Goal: Task Accomplishment & Management: Complete application form

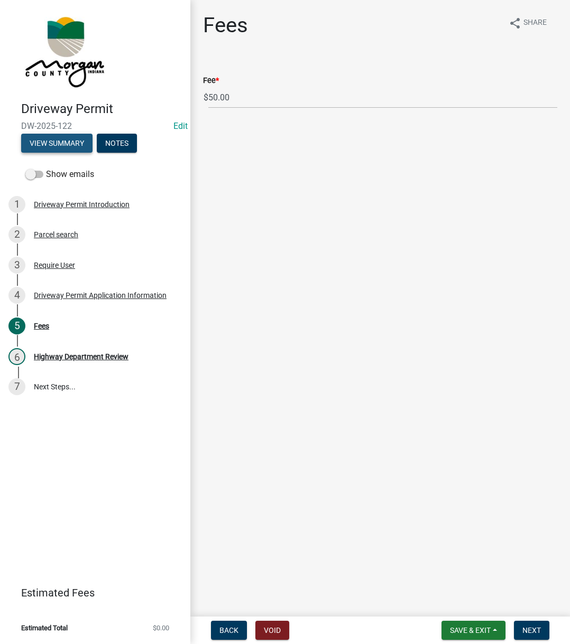
click at [65, 151] on button "View Summary" at bounding box center [56, 143] width 71 height 19
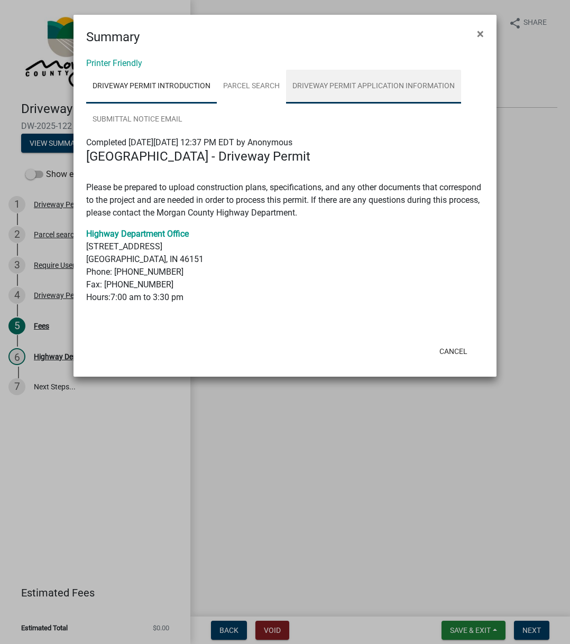
click at [362, 88] on link "Driveway Permit Application Information" at bounding box center [373, 87] width 175 height 34
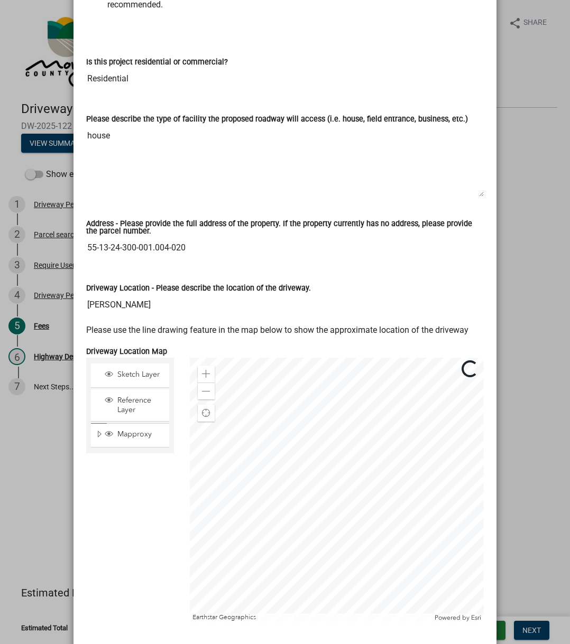
scroll to position [370, 0]
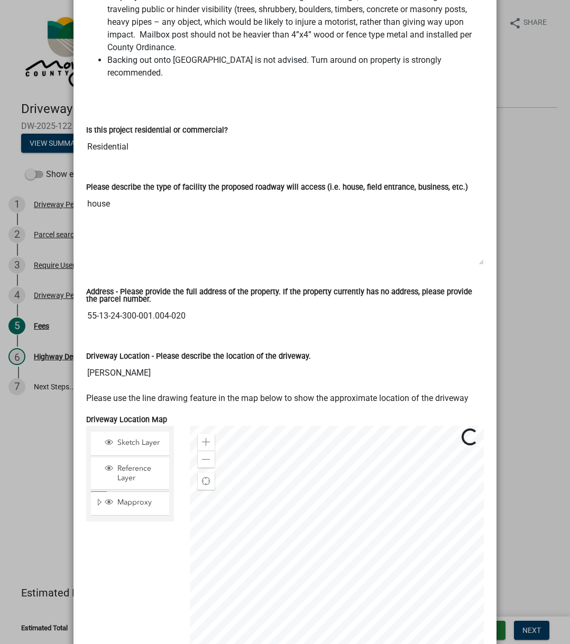
click at [90, 305] on input "55-13-24-300-001.004-020" at bounding box center [284, 315] width 397 height 21
drag, startPoint x: 90, startPoint y: 304, endPoint x: 114, endPoint y: 297, distance: 24.8
click at [114, 305] on input "55-13-24-300-001.004-020" at bounding box center [284, 315] width 397 height 21
click at [87, 305] on input "55-13-24-300-001.004-020" at bounding box center [284, 315] width 397 height 21
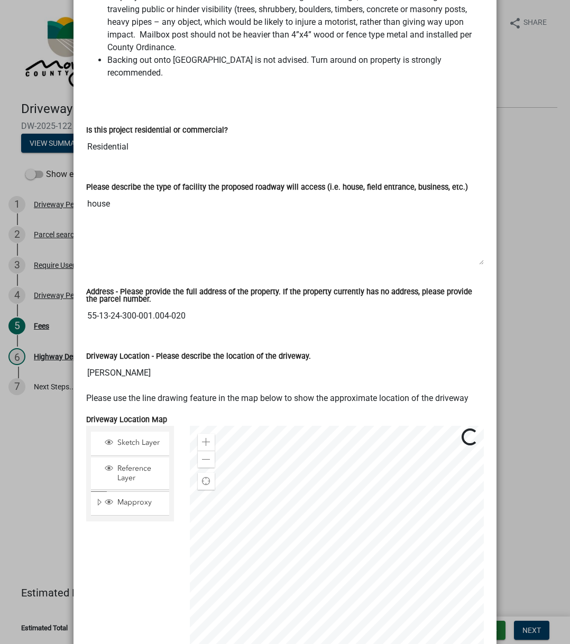
drag, startPoint x: 87, startPoint y: 303, endPoint x: 216, endPoint y: 307, distance: 128.5
click at [216, 307] on input "55-13-24-300-001.004-020" at bounding box center [284, 315] width 397 height 21
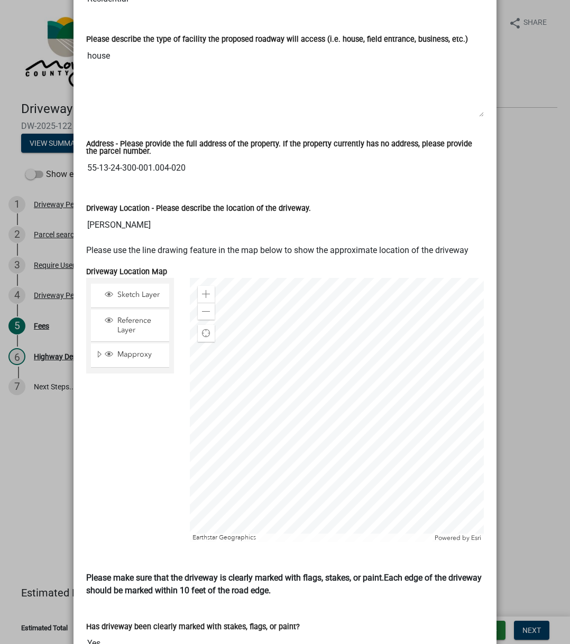
scroll to position [528, 0]
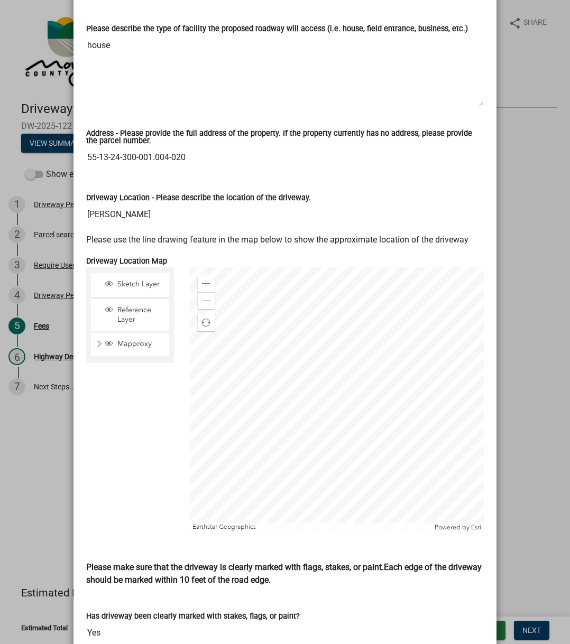
click at [122, 220] on div "Driveway Location - Please describe the location of the driveway. [PERSON_NAME]" at bounding box center [284, 205] width 413 height 57
click at [143, 207] on input "[PERSON_NAME]" at bounding box center [284, 214] width 397 height 21
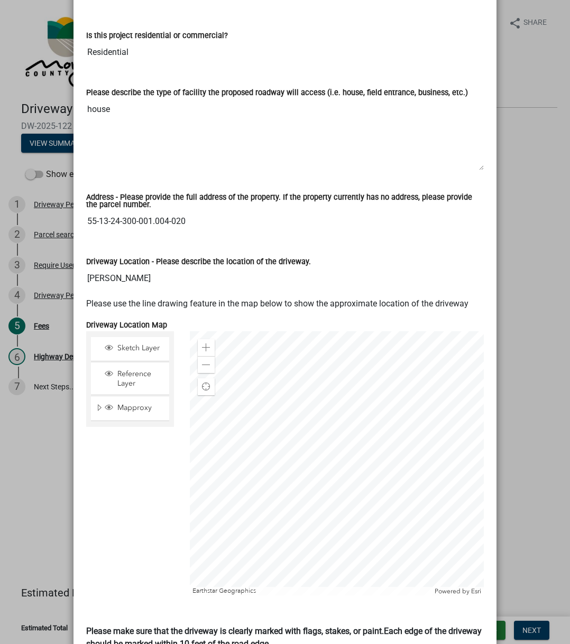
scroll to position [476, 0]
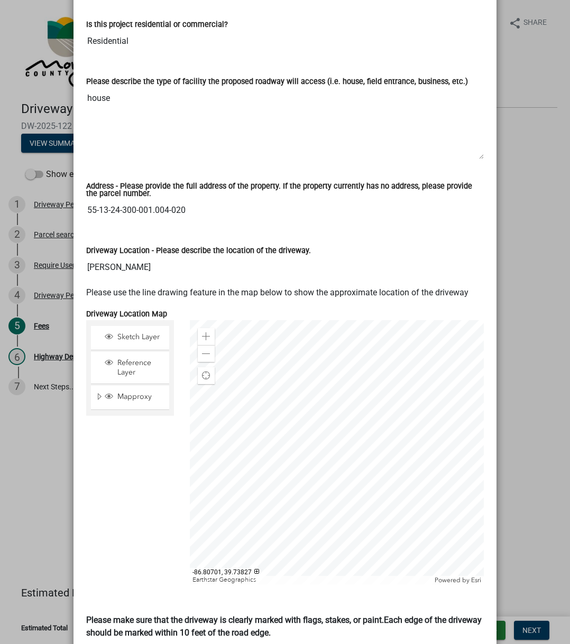
click at [256, 244] on div "Driveway Location - Please describe the location of the driveway." at bounding box center [284, 250] width 397 height 13
click at [202, 332] on span at bounding box center [206, 336] width 8 height 8
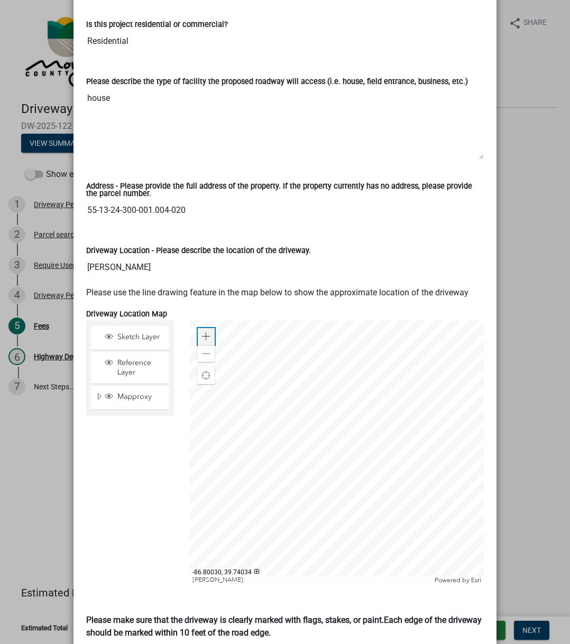
click at [202, 332] on span at bounding box center [206, 336] width 8 height 8
click at [198, 345] on div "Zoom out" at bounding box center [206, 353] width 17 height 17
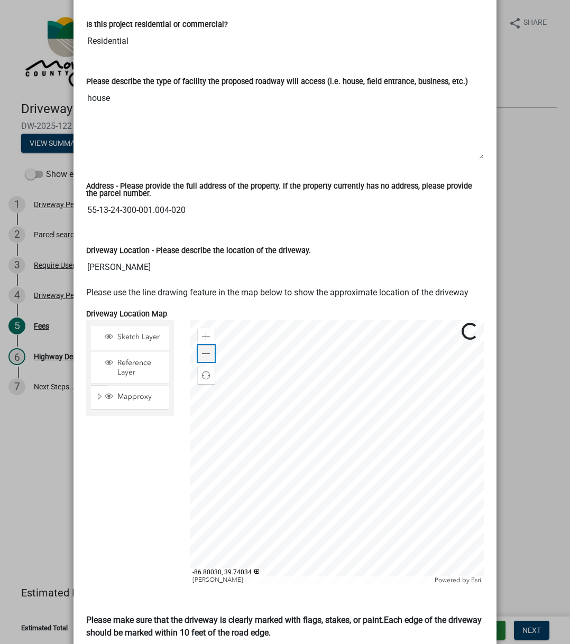
click at [198, 345] on div "Zoom out" at bounding box center [206, 353] width 17 height 17
click at [215, 212] on div "Address - Please provide the full address of the property. If the property curr…" at bounding box center [284, 198] width 413 height 61
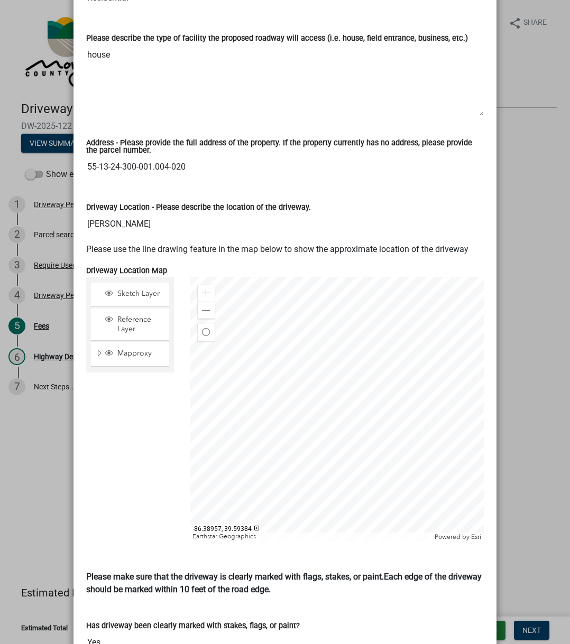
scroll to position [528, 0]
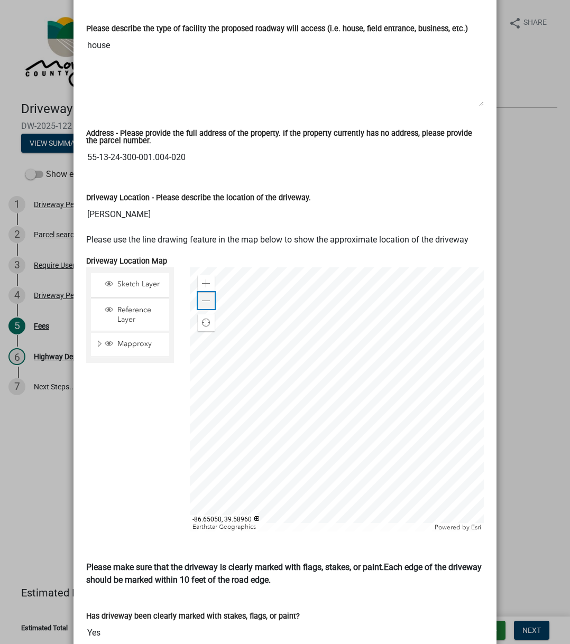
click at [202, 297] on span at bounding box center [206, 301] width 8 height 8
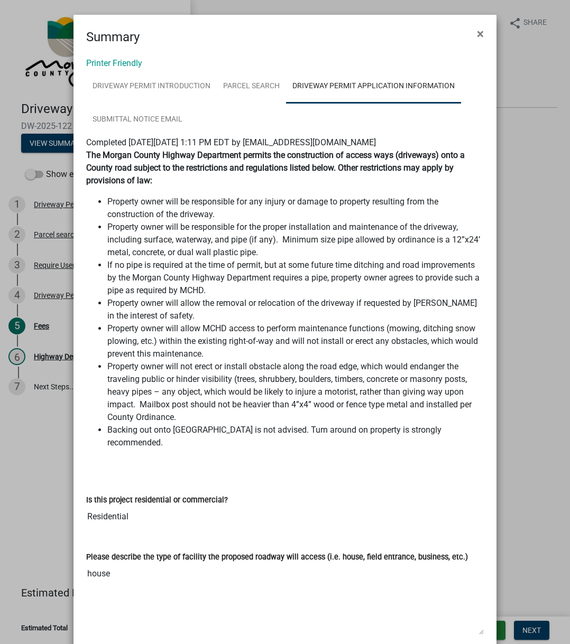
scroll to position [1110, 0]
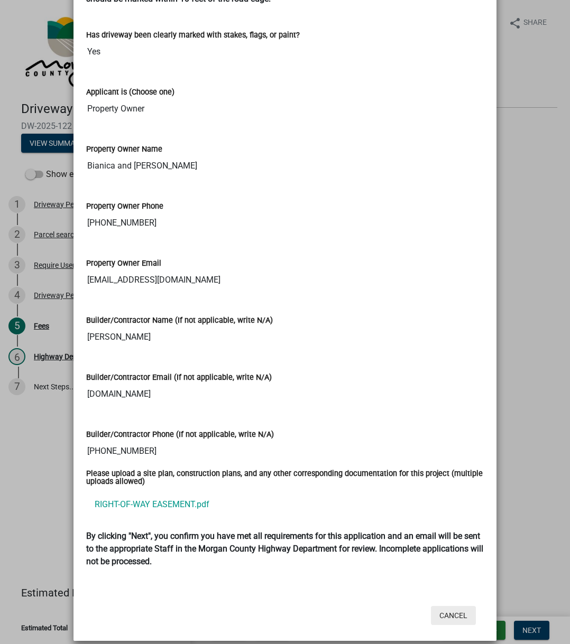
click at [437, 354] on button "Cancel" at bounding box center [453, 615] width 45 height 19
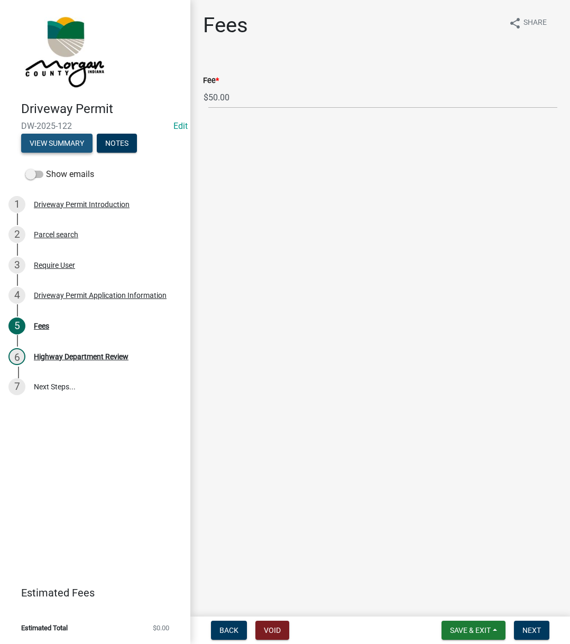
click at [67, 146] on button "View Summary" at bounding box center [56, 143] width 71 height 19
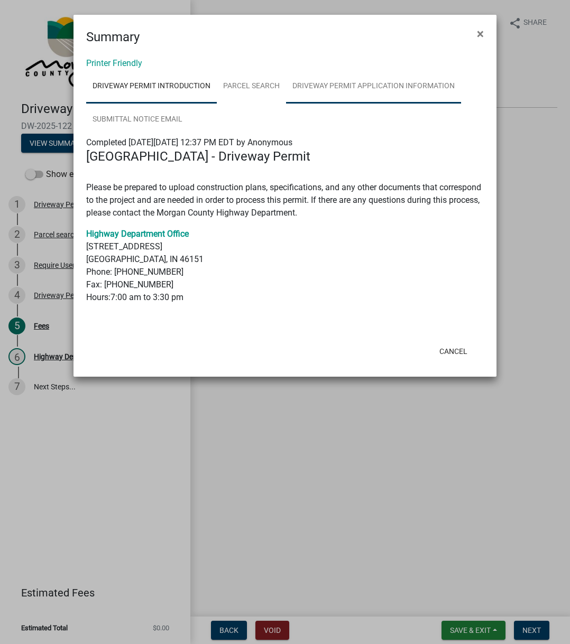
click at [340, 91] on link "Driveway Permit Application Information" at bounding box center [373, 87] width 175 height 34
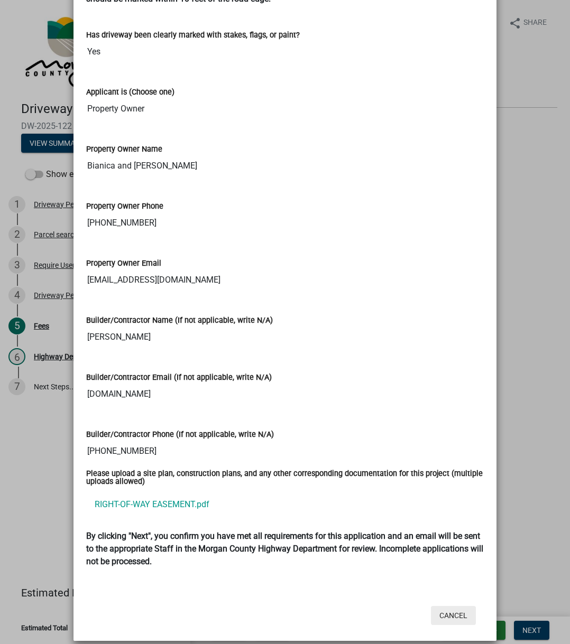
click at [432, 354] on button "Cancel" at bounding box center [453, 615] width 45 height 19
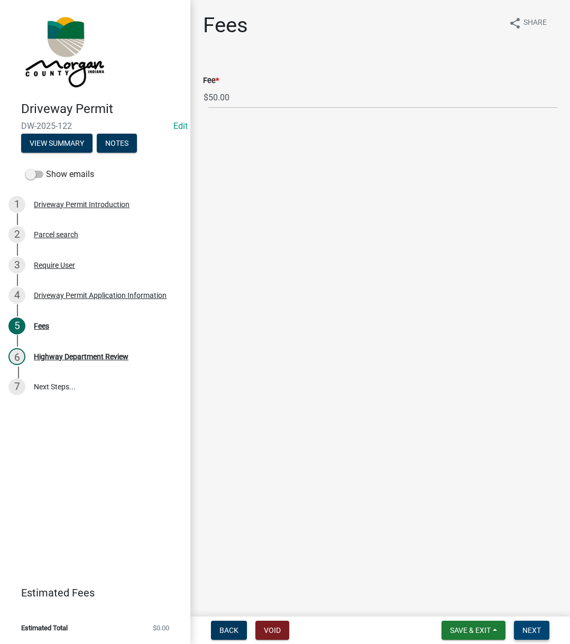
click at [539, 354] on button "Next" at bounding box center [531, 630] width 35 height 19
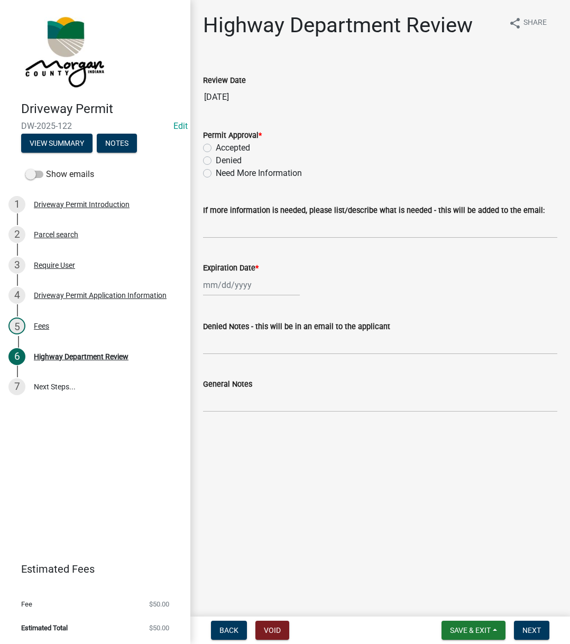
click at [217, 147] on label "Accepted" at bounding box center [233, 148] width 34 height 13
click at [217, 147] on input "Accepted" at bounding box center [219, 145] width 7 height 7
radio input "true"
select select "8"
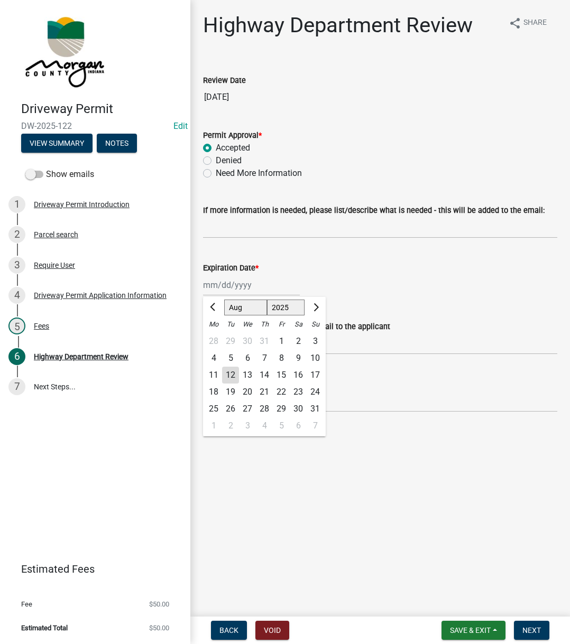
click at [236, 279] on div "[PERSON_NAME] Feb Mar Apr [PERSON_NAME][DATE] Oct Nov [DATE] 1526 1527 1528 152…" at bounding box center [251, 285] width 97 height 22
click at [280, 304] on select "1525 1526 1527 1528 1529 1530 1531 1532 1533 1534 1535 1536 1537 1538 1539 1540…" at bounding box center [286, 308] width 38 height 16
select select "2026"
click at [267, 300] on select "1525 1526 1527 1528 1529 1530 1531 1532 1533 1534 1535 1536 1537 1538 1539 1540…" at bounding box center [286, 308] width 38 height 16
click at [246, 354] on div "12" at bounding box center [247, 375] width 17 height 17
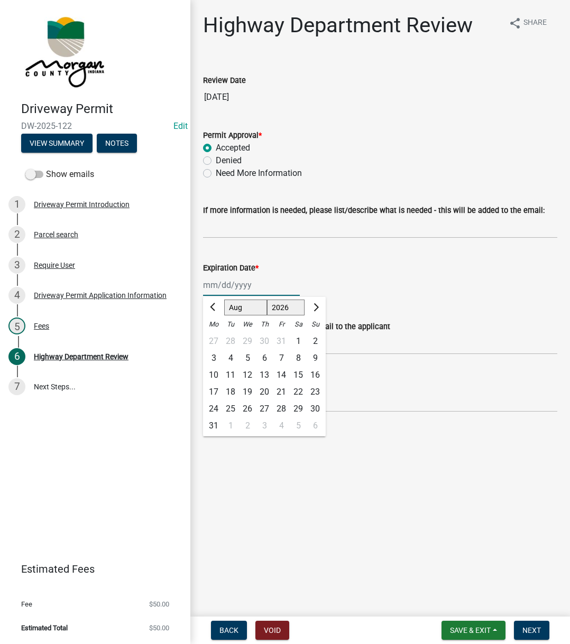
type input "[DATE]"
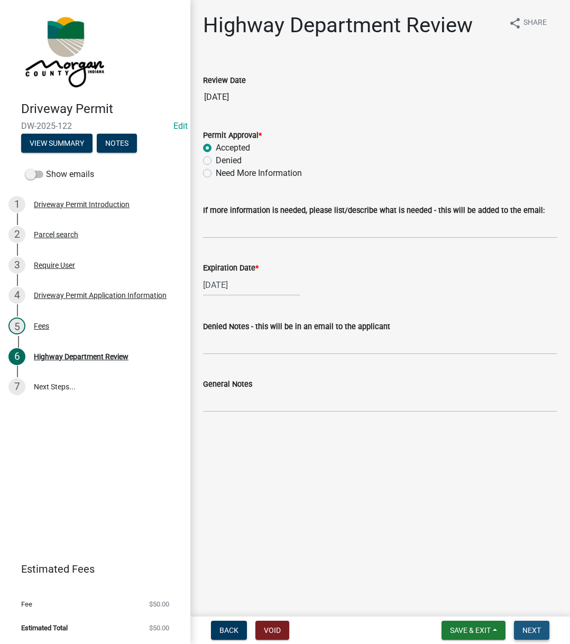
click at [527, 354] on span "Next" at bounding box center [531, 630] width 18 height 8
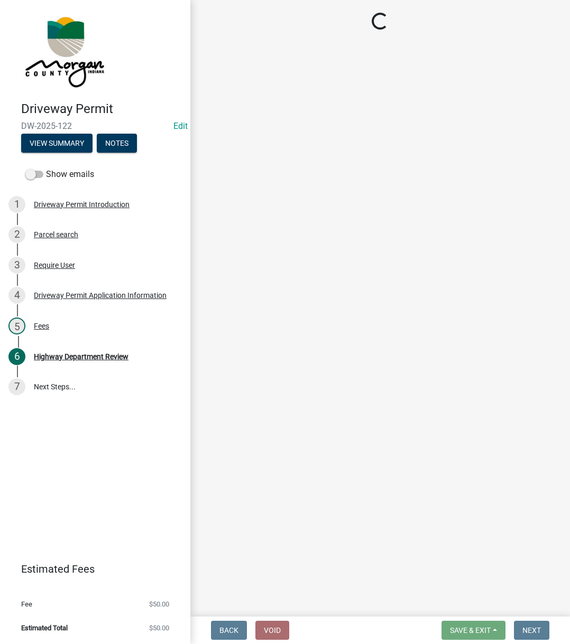
select select "3: 3"
